Goal: Check status: Check status

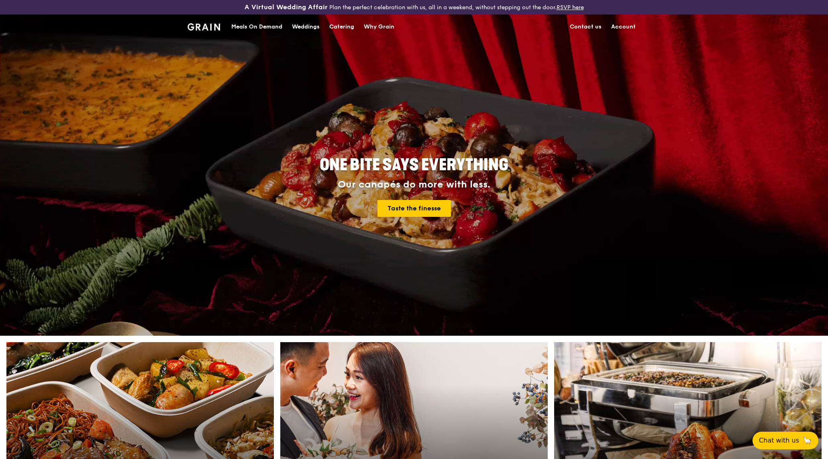
click at [626, 27] on link "Account" at bounding box center [623, 27] width 34 height 24
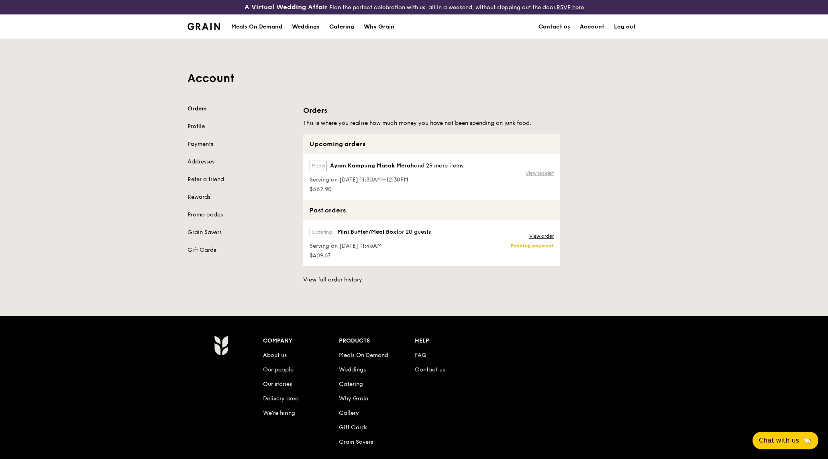
click at [544, 173] on link "View receipt" at bounding box center [539, 173] width 28 height 6
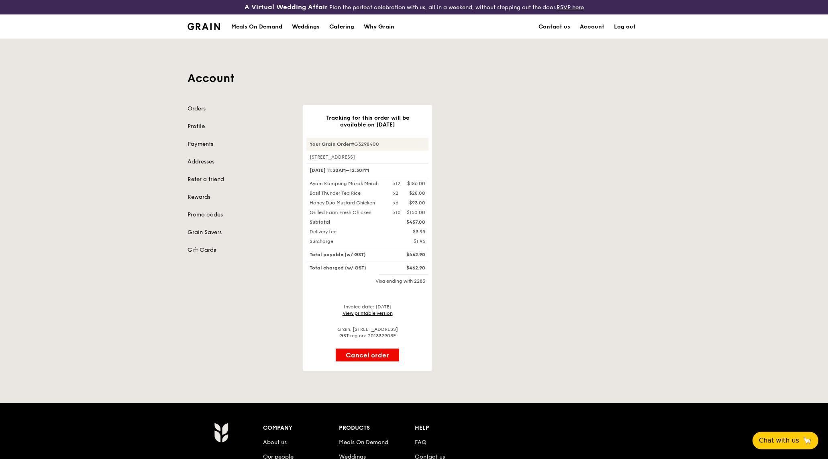
click at [362, 312] on link "View printable version" at bounding box center [367, 313] width 50 height 6
